Goal: Communication & Community: Answer question/provide support

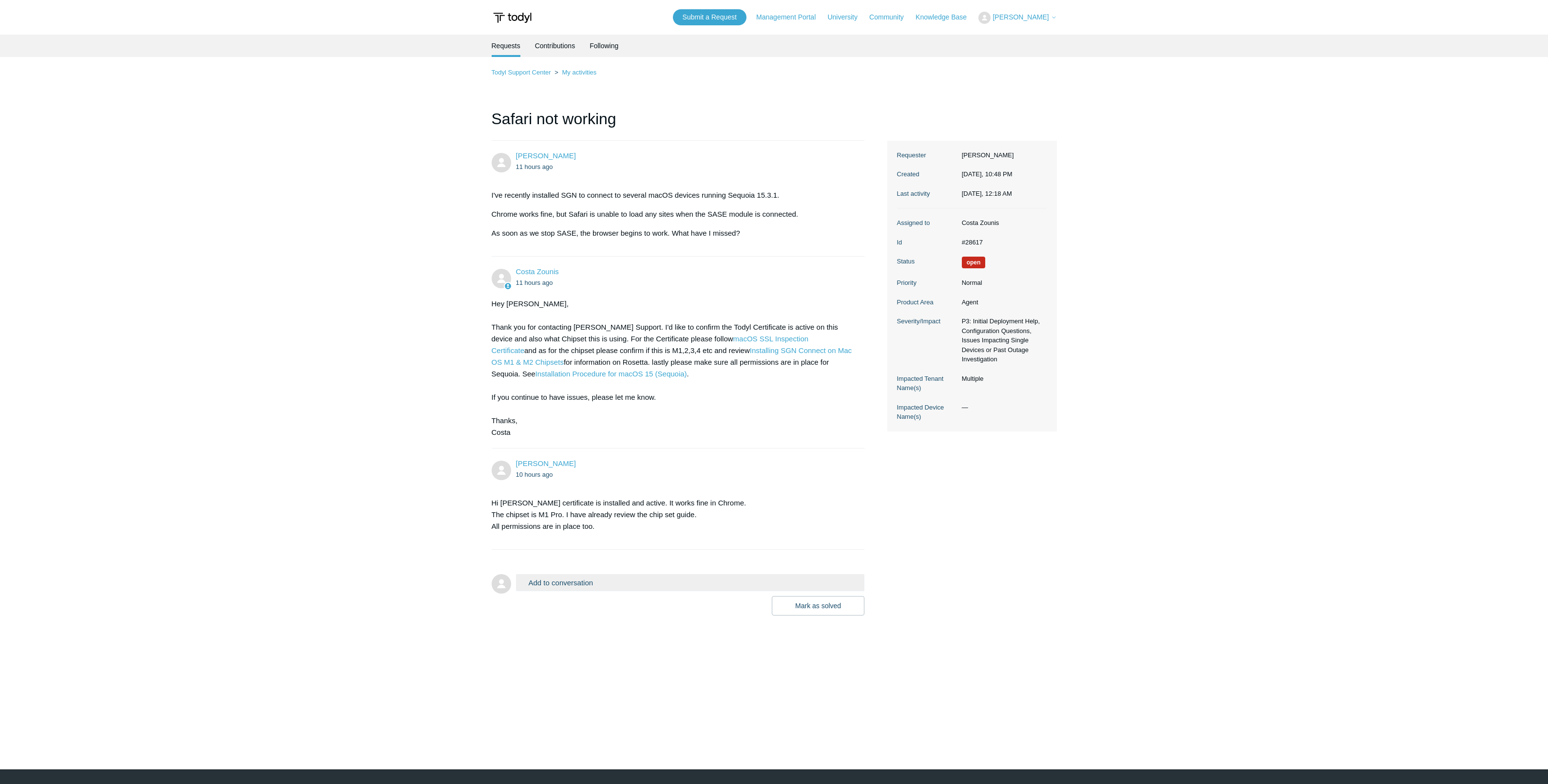
click at [608, 581] on button "Add to conversation" at bounding box center [691, 583] width 349 height 17
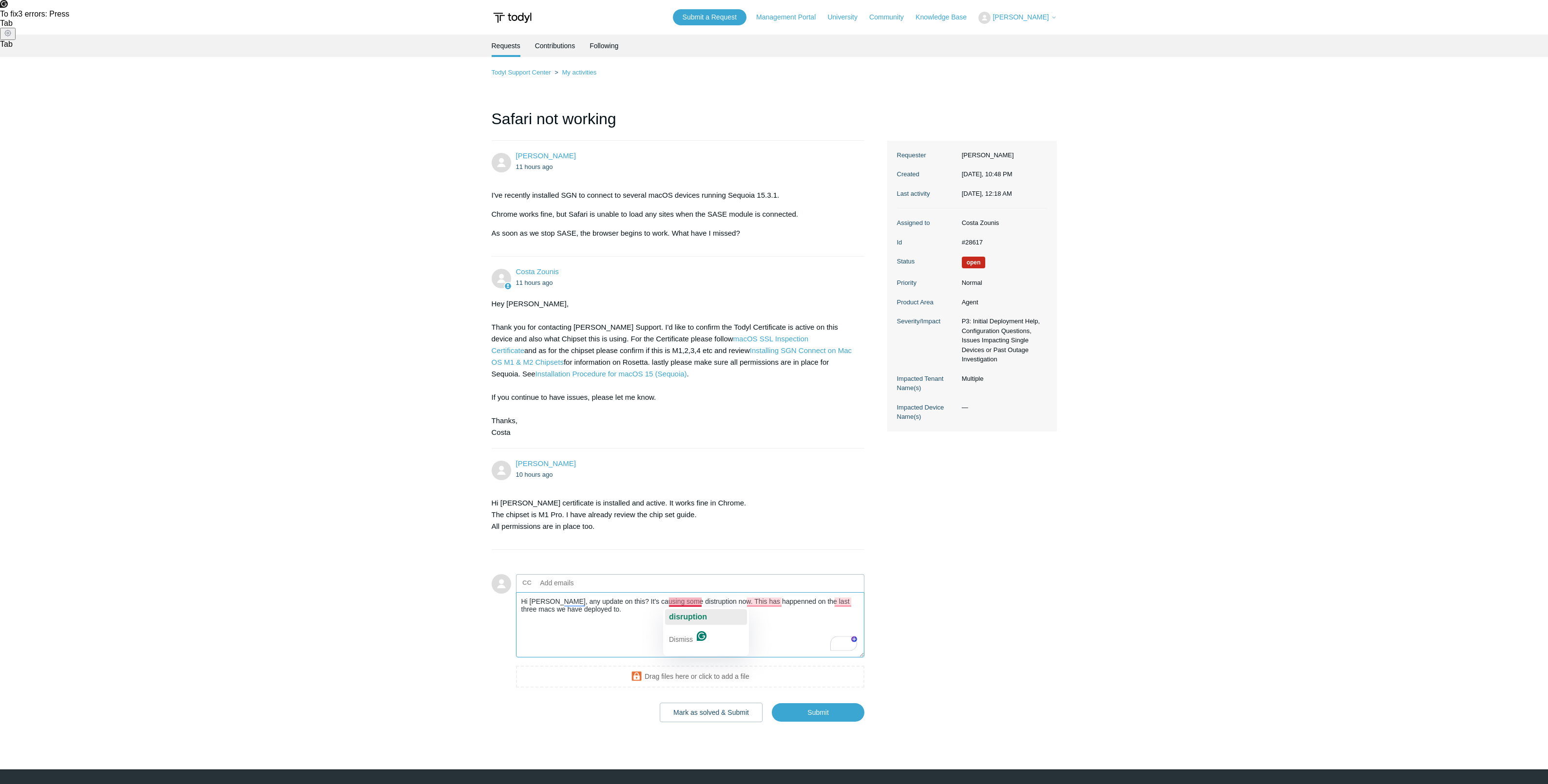
click at [695, 614] on span "disruption" at bounding box center [687, 617] width 38 height 8
click at [770, 617] on span "happened" at bounding box center [763, 617] width 37 height 8
click at [840, 618] on span "Macs" at bounding box center [838, 617] width 19 height 8
click at [617, 612] on textarea "Hi [PERSON_NAME], any update on this? It's causing some disruption now. This ha…" at bounding box center [691, 625] width 349 height 66
type textarea "Hi [PERSON_NAME], any update on this? It's causing some disruption now. This ha…"
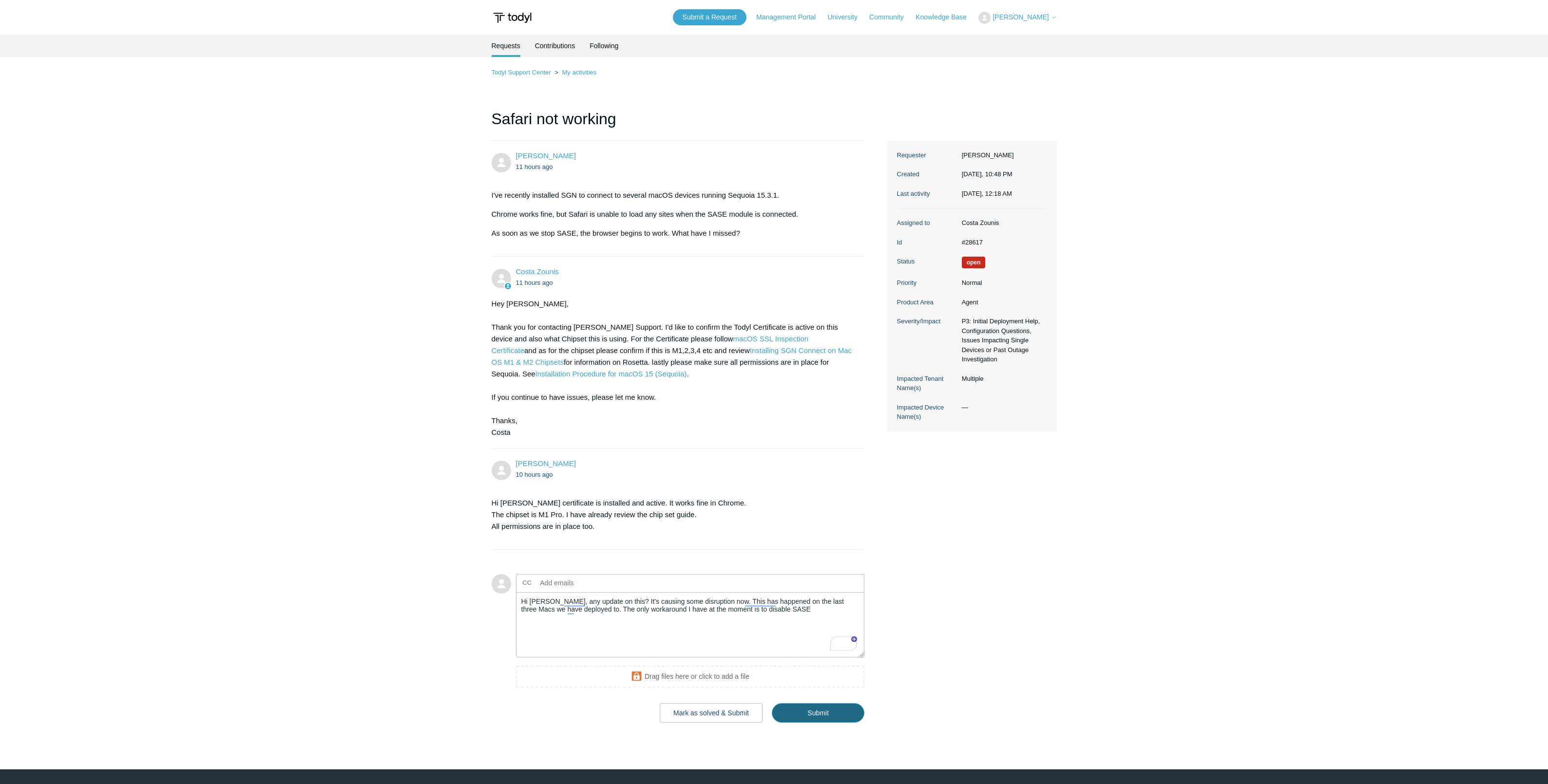
click at [820, 714] on input "Submit" at bounding box center [818, 713] width 92 height 19
